Goal: Find contact information: Find contact information

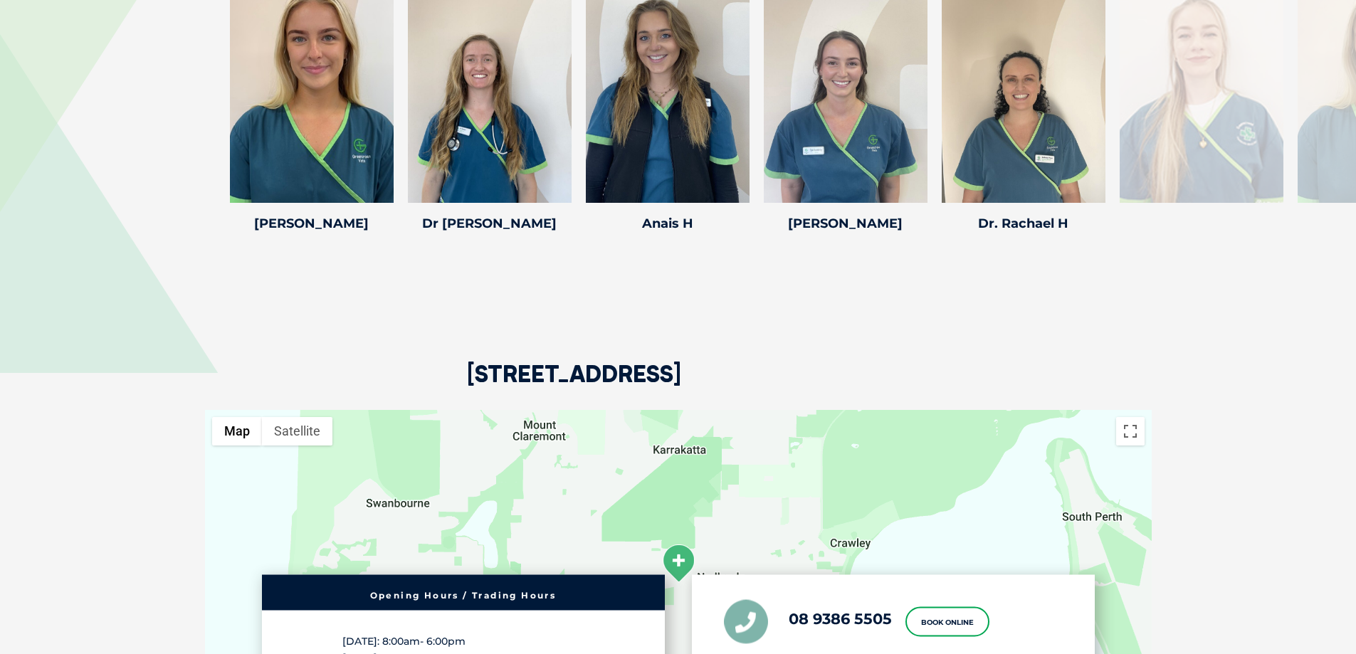
scroll to position [1993, 0]
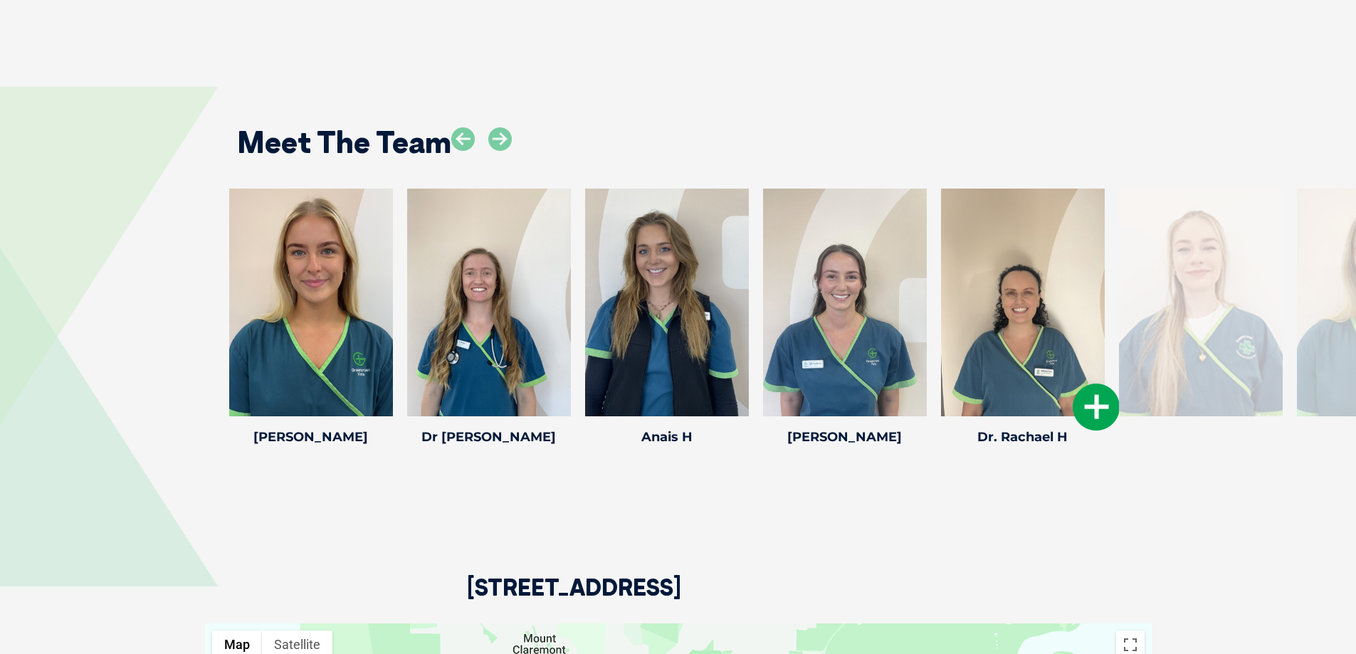
drag, startPoint x: 1159, startPoint y: 326, endPoint x: 1001, endPoint y: 358, distance: 160.5
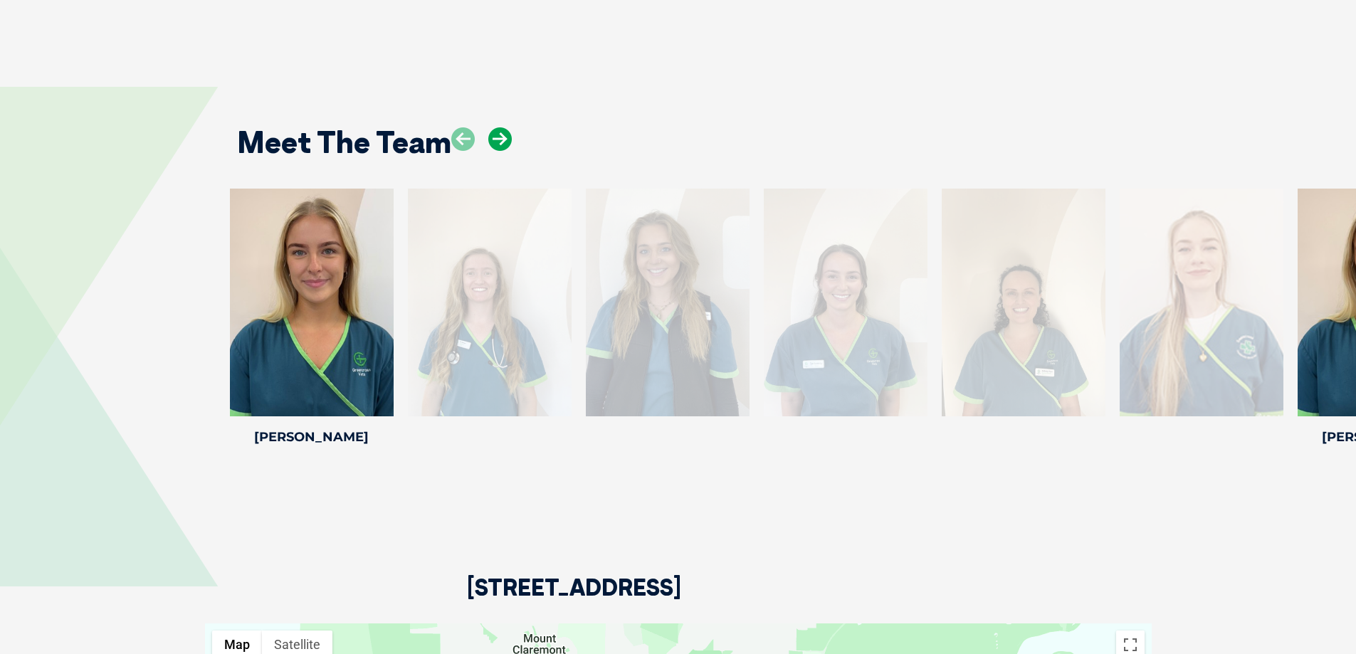
click at [497, 132] on icon at bounding box center [499, 138] width 23 height 23
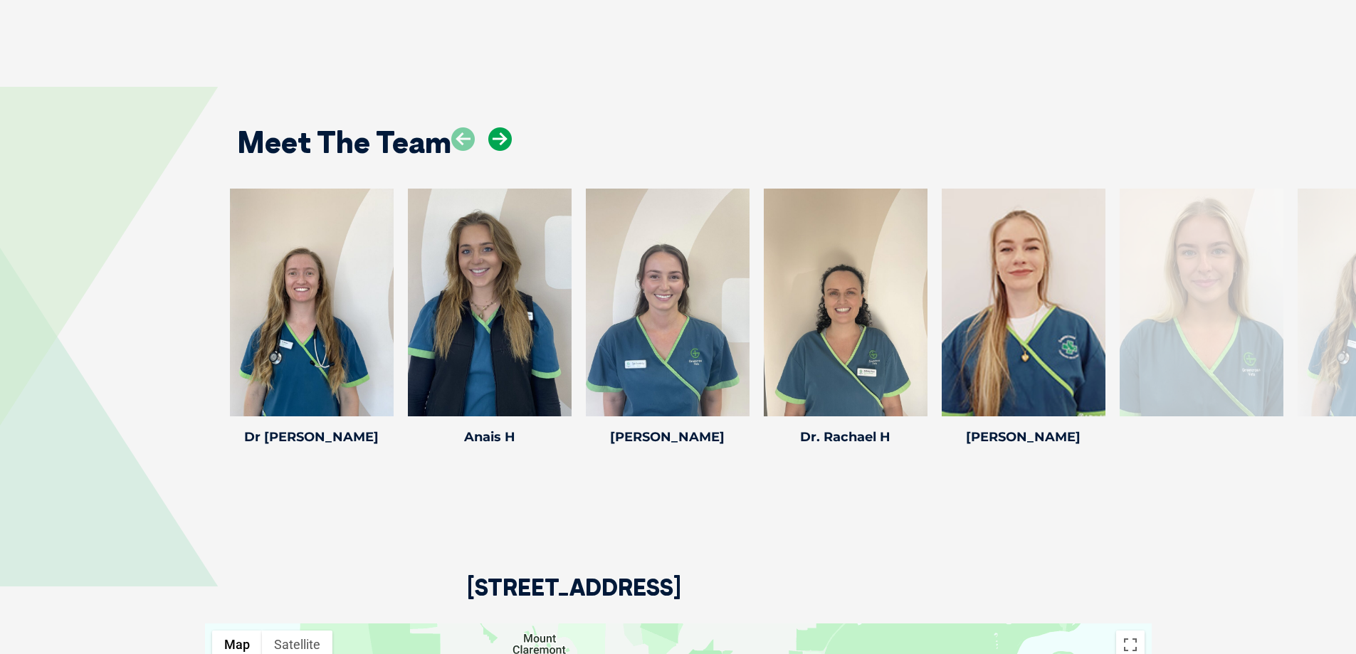
click at [497, 132] on icon at bounding box center [499, 138] width 23 height 23
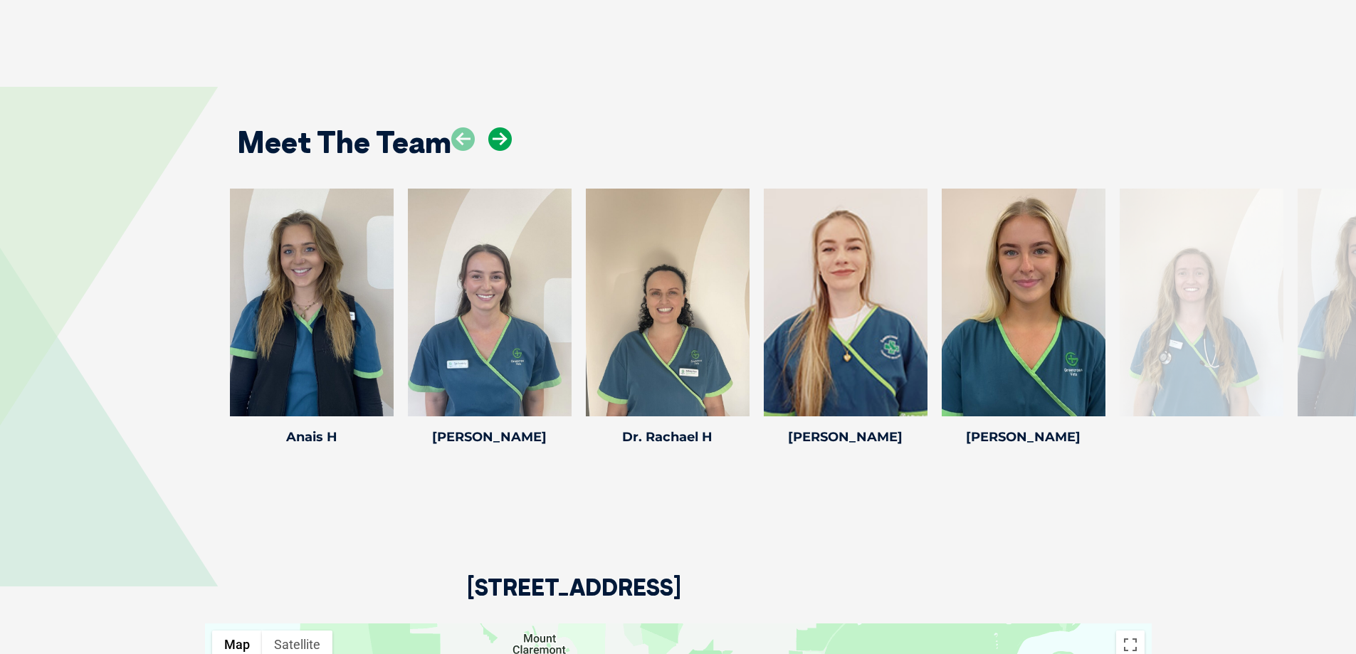
click at [497, 133] on icon at bounding box center [499, 138] width 23 height 23
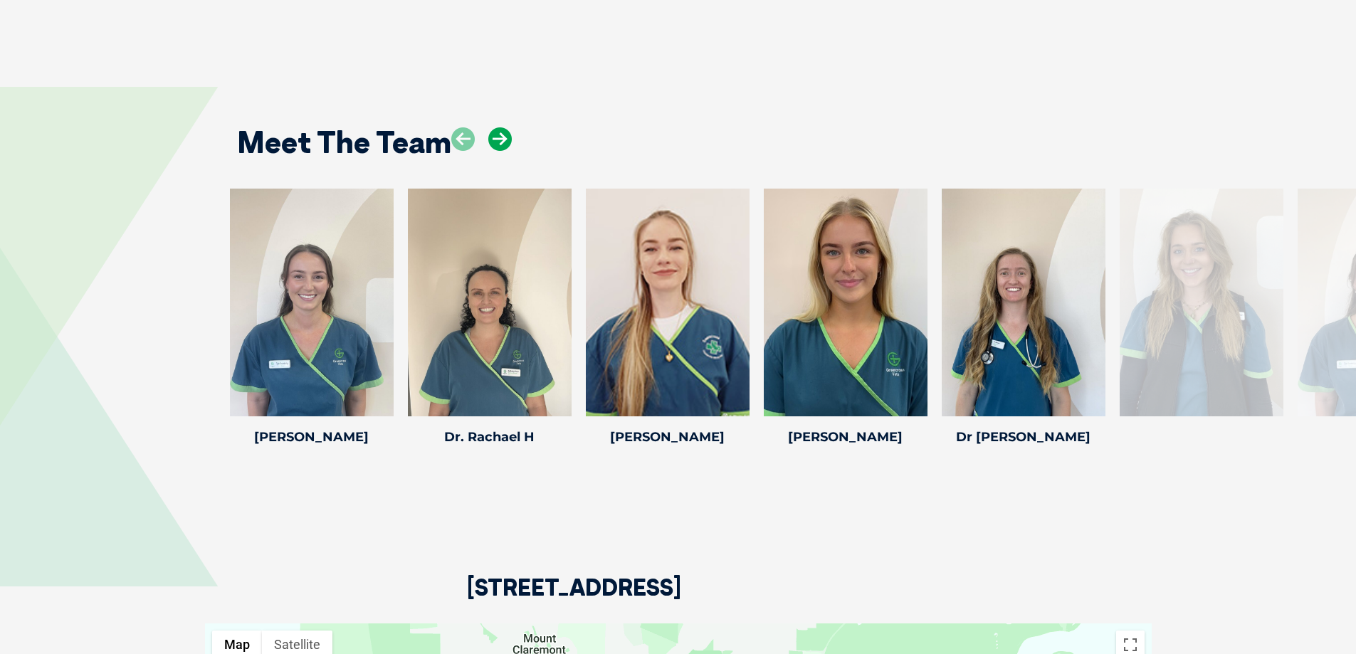
click at [497, 134] on icon at bounding box center [499, 138] width 23 height 23
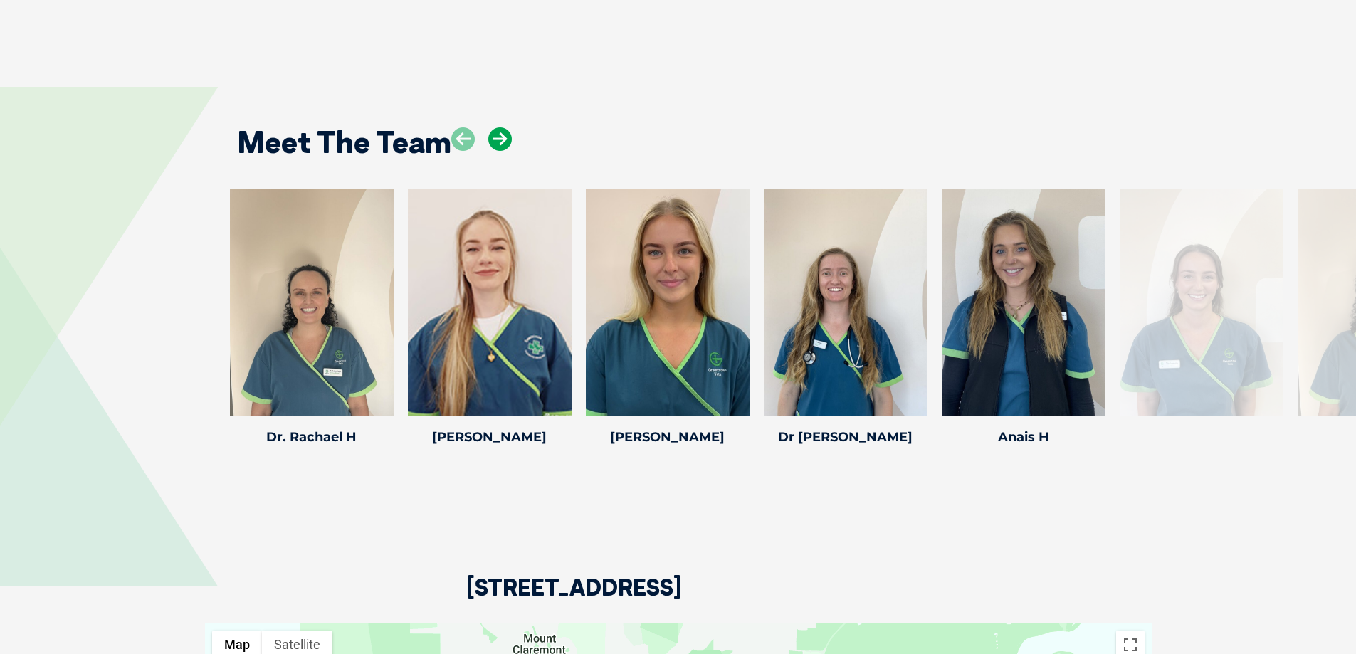
click at [497, 134] on icon at bounding box center [499, 138] width 23 height 23
click at [762, 317] on div "Dr [PERSON_NAME] Dr [PERSON_NAME] Veterinarian [PERSON_NAME] joined our team in…" at bounding box center [846, 320] width 178 height 262
click at [910, 406] on icon at bounding box center [918, 407] width 47 height 47
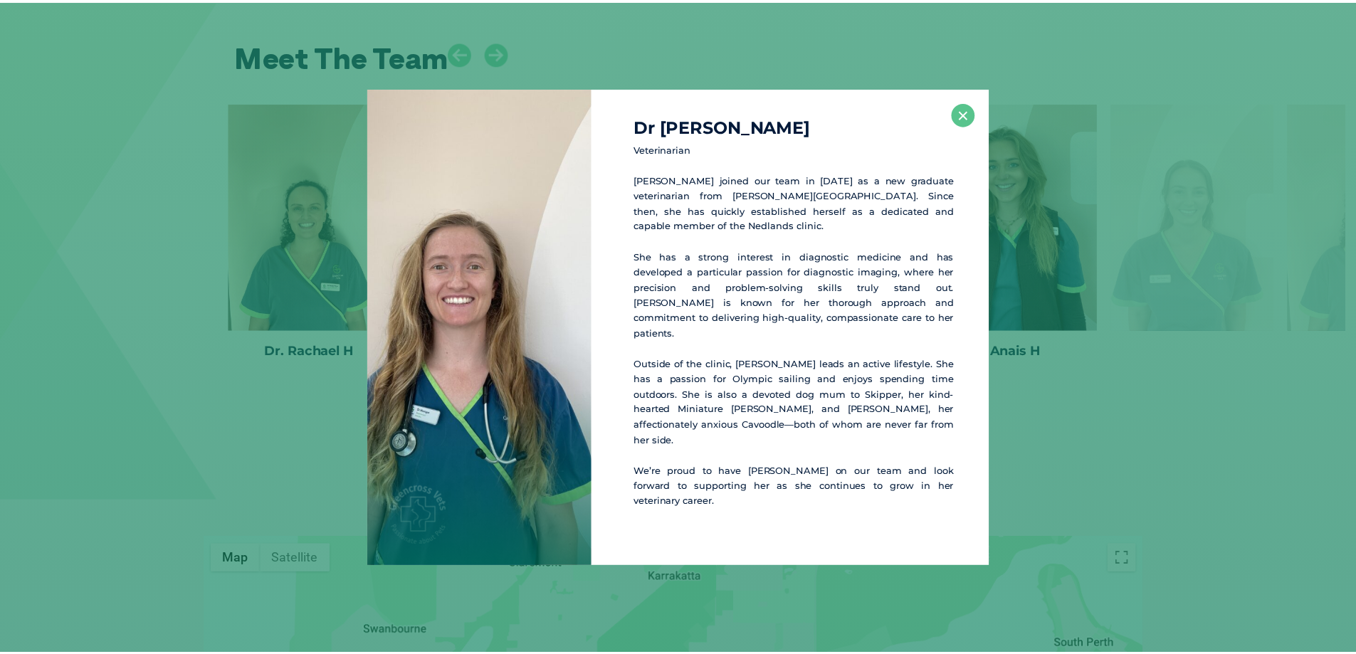
scroll to position [2095, 0]
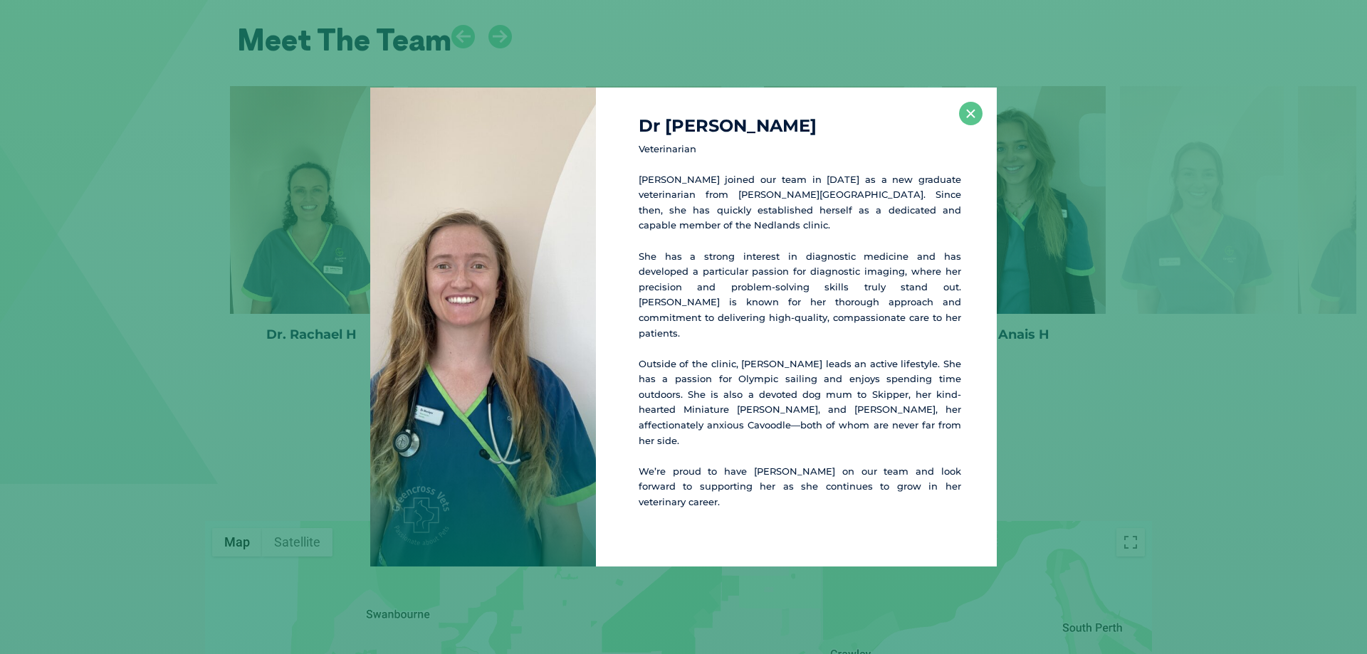
click at [794, 223] on p "[PERSON_NAME] joined our team in [DATE] as a new graduate veterinarian from [PE…" at bounding box center [799, 202] width 322 height 61
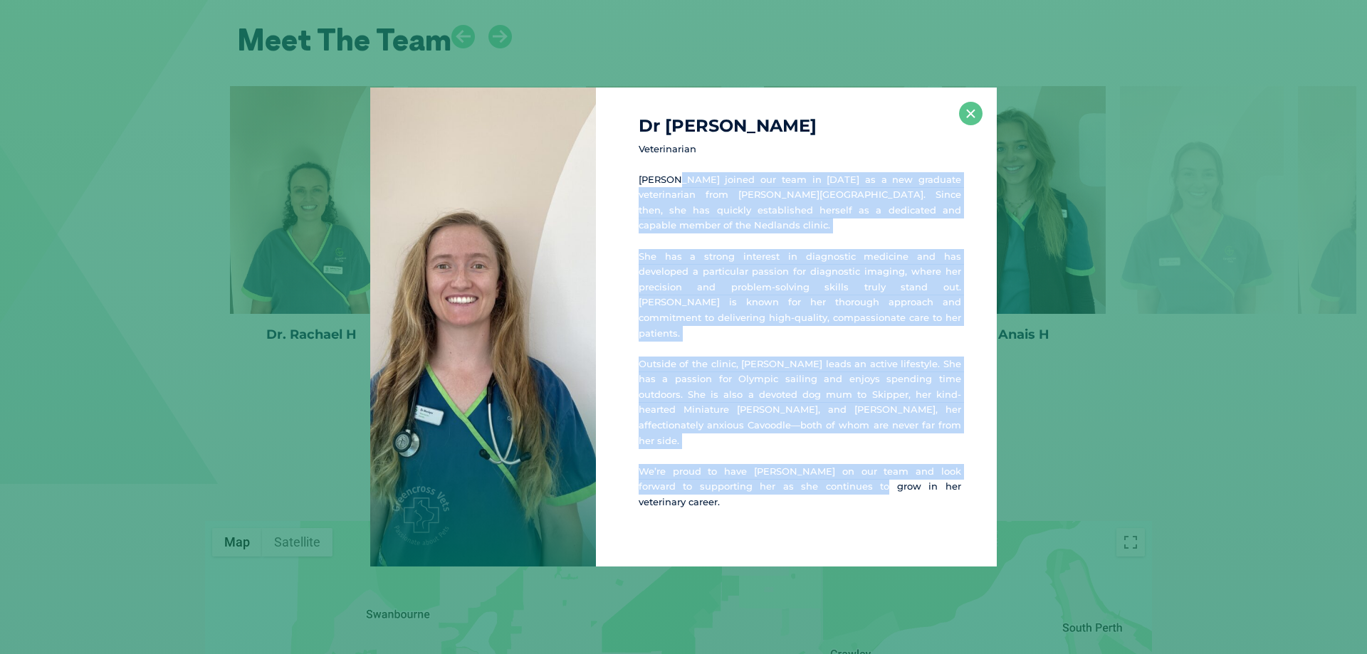
drag, startPoint x: 706, startPoint y: 221, endPoint x: 831, endPoint y: 493, distance: 299.3
click at [831, 493] on div "Dr [PERSON_NAME] Veterinarian [PERSON_NAME] joined our team in [DATE] as a new …" at bounding box center [796, 328] width 401 height 480
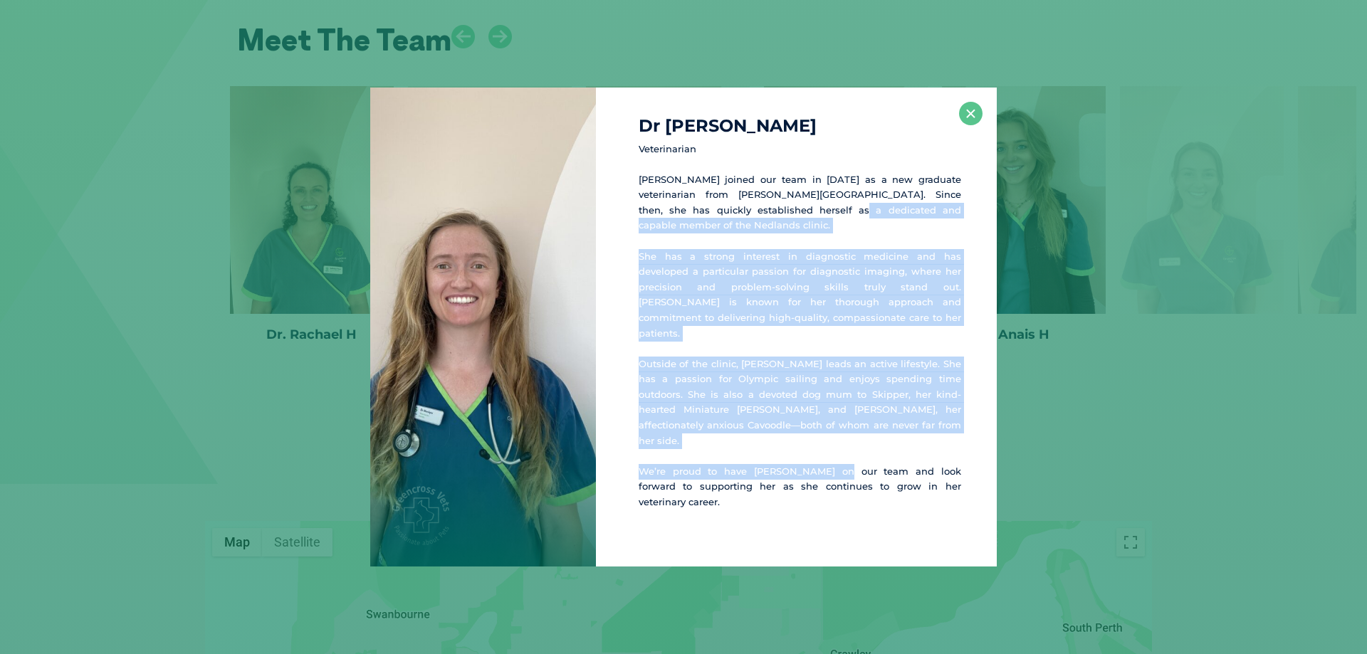
drag, startPoint x: 836, startPoint y: 455, endPoint x: 779, endPoint y: 233, distance: 229.2
click at [782, 237] on div "Dr [PERSON_NAME] Veterinarian [PERSON_NAME] joined our team in [DATE] as a new …" at bounding box center [796, 328] width 401 height 480
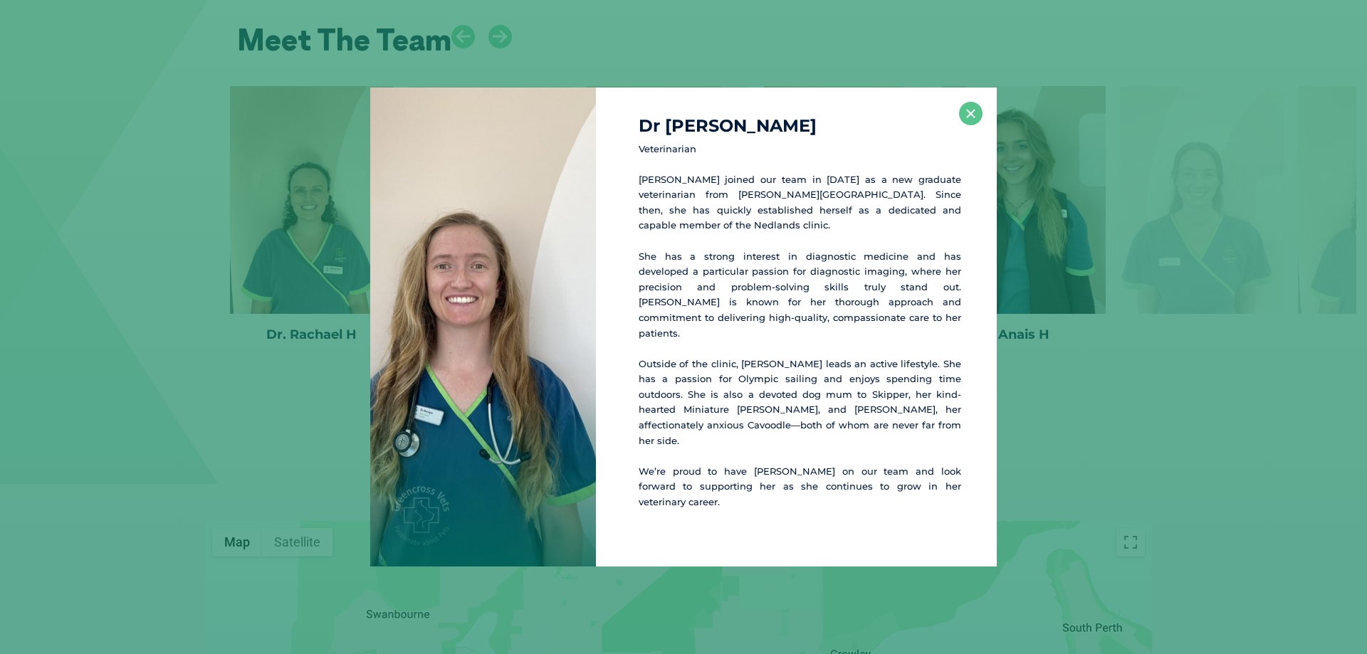
click at [779, 233] on p "[PERSON_NAME] joined our team in [DATE] as a new graduate veterinarian from [PE…" at bounding box center [799, 202] width 322 height 61
click at [974, 125] on button "×" at bounding box center [970, 113] width 23 height 23
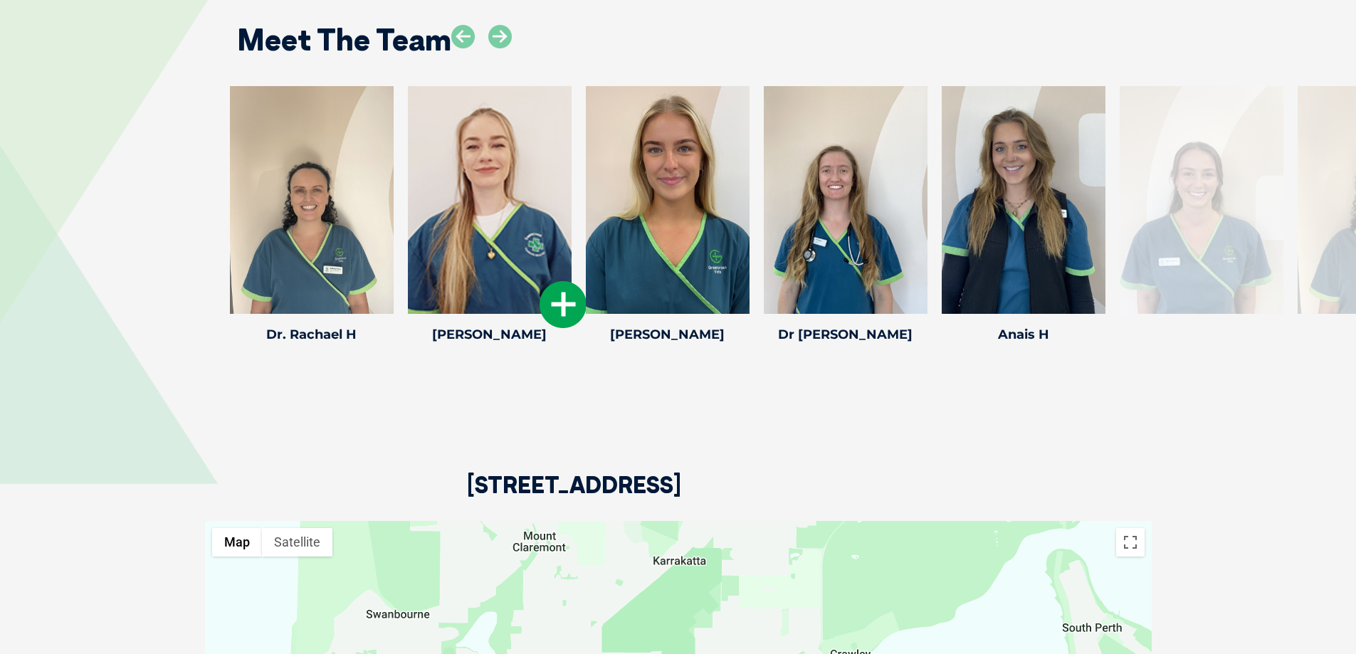
drag, startPoint x: 974, startPoint y: 143, endPoint x: 419, endPoint y: 284, distance: 572.1
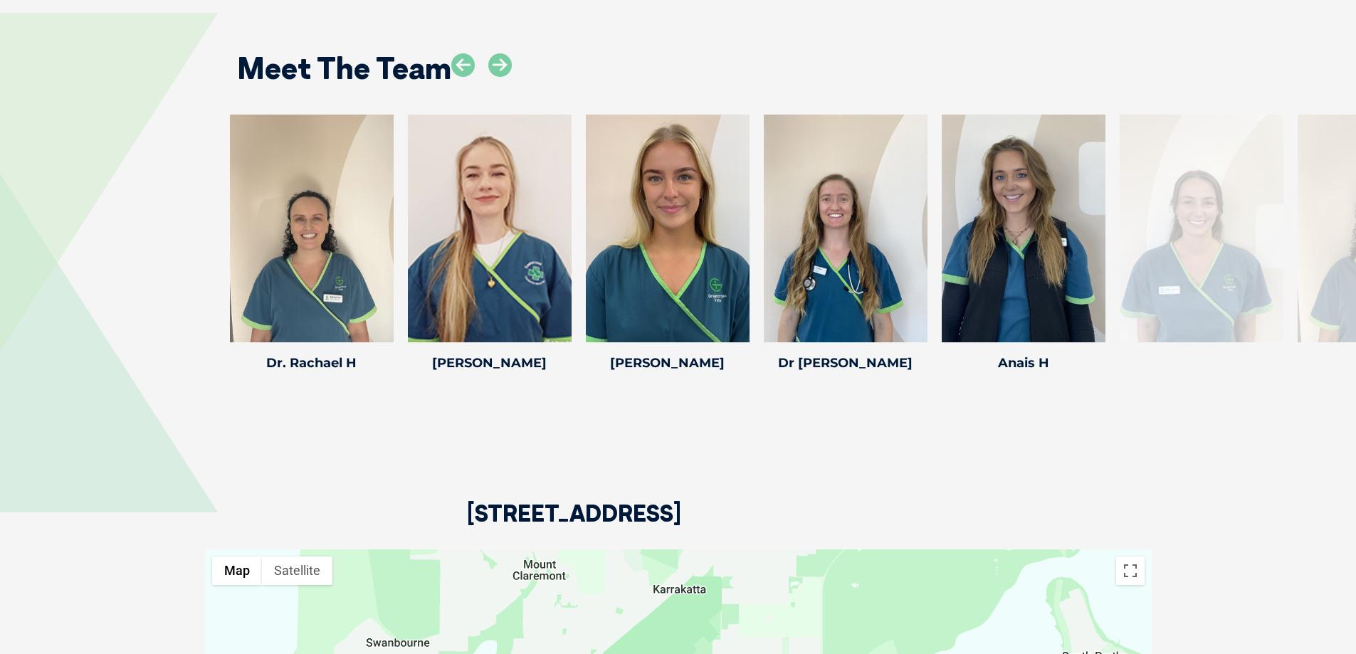
scroll to position [2565, 0]
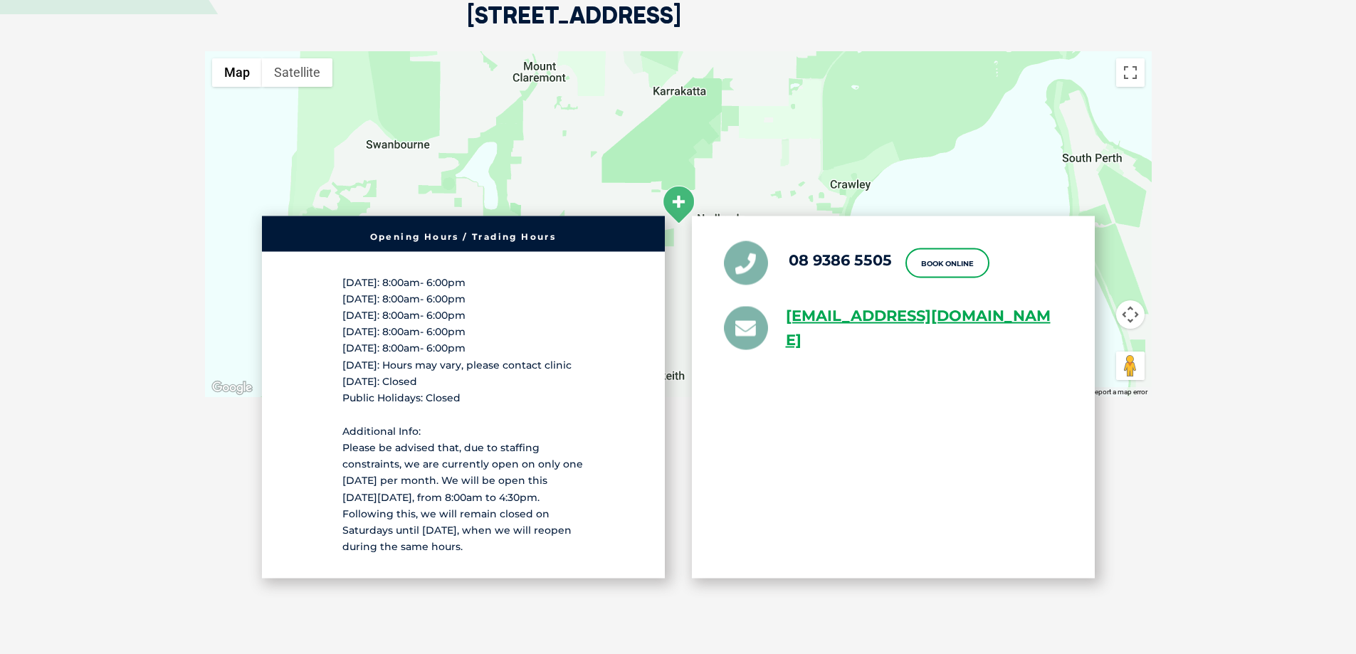
drag, startPoint x: 835, startPoint y: 338, endPoint x: 781, endPoint y: 318, distance: 57.6
click at [781, 318] on div "08 9386 5505 Book Online [EMAIL_ADDRESS][DOMAIN_NAME]" at bounding box center [893, 397] width 403 height 362
copy link "[EMAIL_ADDRESS][DOMAIN_NAME]"
